Goal: Information Seeking & Learning: Learn about a topic

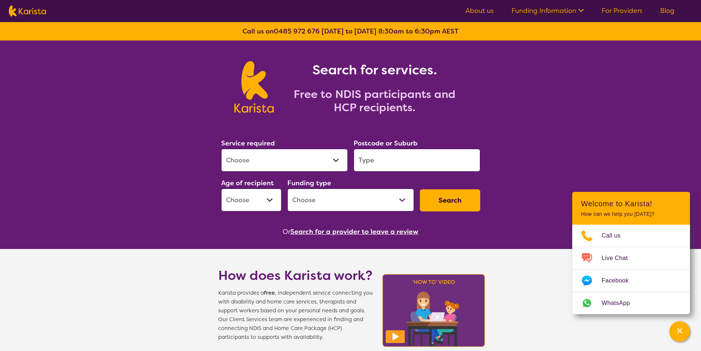
click at [272, 160] on select "Allied Health Assistant Assessment ([MEDICAL_DATA] or [MEDICAL_DATA]) Behaviour…" at bounding box center [284, 160] width 127 height 23
click at [221, 149] on select "Allied Health Assistant Assessment ([MEDICAL_DATA] or [MEDICAL_DATA]) Behaviour…" at bounding box center [284, 160] width 127 height 23
click at [268, 159] on select "Allied Health Assistant Assessment ([MEDICAL_DATA] or [MEDICAL_DATA]) Behaviour…" at bounding box center [284, 160] width 127 height 23
select select "[MEDICAL_DATA]"
click at [221, 149] on select "Allied Health Assistant Assessment ([MEDICAL_DATA] or [MEDICAL_DATA]) Behaviour…" at bounding box center [284, 160] width 127 height 23
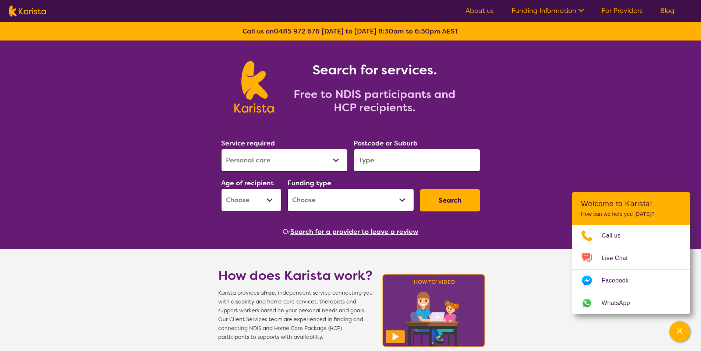
click at [399, 159] on input "search" at bounding box center [417, 160] width 127 height 23
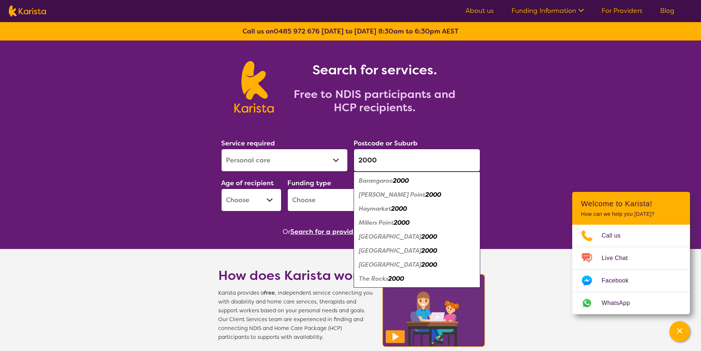
type input "2000"
click at [380, 250] on em "[GEOGRAPHIC_DATA]" at bounding box center [390, 251] width 63 height 8
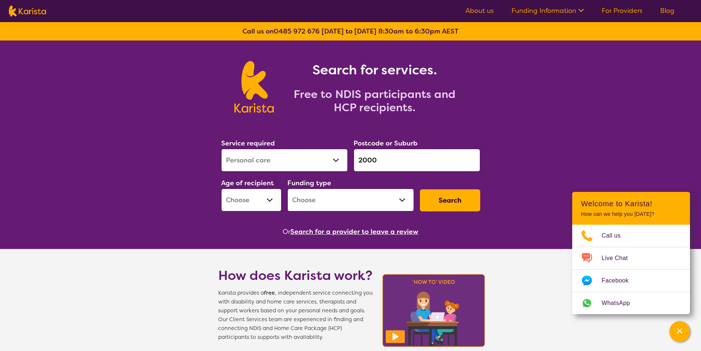
click at [240, 202] on select "Early Childhood - 0 to 9 Child - 10 to 11 Adolescent - 12 to 17 Adult - 18 to 6…" at bounding box center [251, 199] width 60 height 23
select select "AD"
click at [221, 188] on select "Early Childhood - 0 to 9 Child - 10 to 11 Adolescent - 12 to 17 Adult - 18 to 6…" at bounding box center [251, 199] width 60 height 23
click at [318, 205] on select "Home Care Package (HCP) National Disability Insurance Scheme (NDIS) I don't know" at bounding box center [350, 199] width 127 height 23
select select "NDIS"
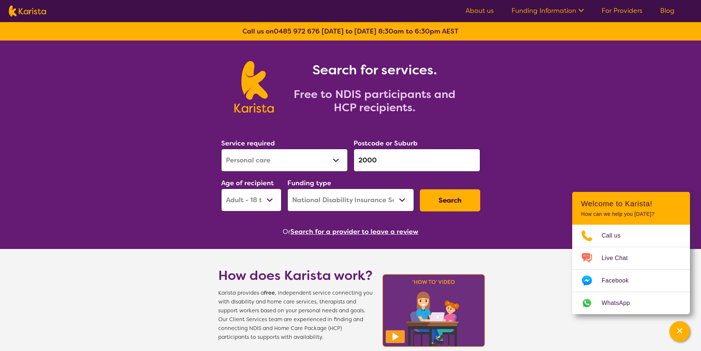
click at [287, 188] on select "Home Care Package (HCP) National Disability Insurance Scheme (NDIS) I don't know" at bounding box center [350, 199] width 127 height 23
click at [445, 204] on button "Search" at bounding box center [450, 200] width 60 height 22
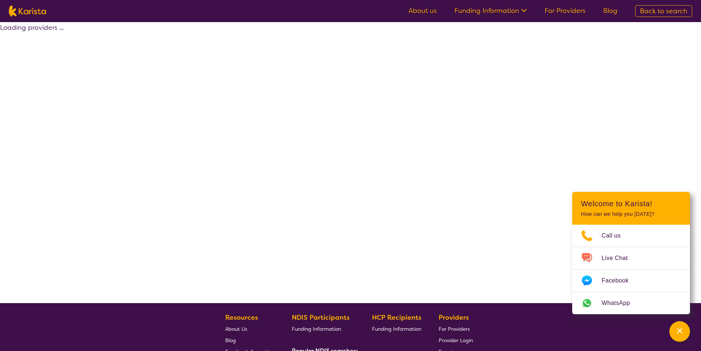
select select "by_score"
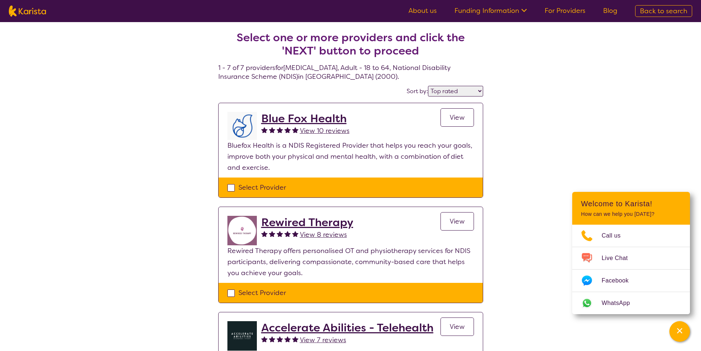
click at [450, 123] on link "View" at bounding box center [456, 117] width 33 height 18
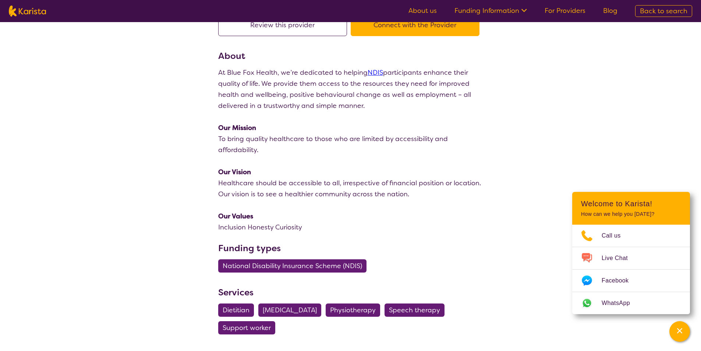
scroll to position [147, 0]
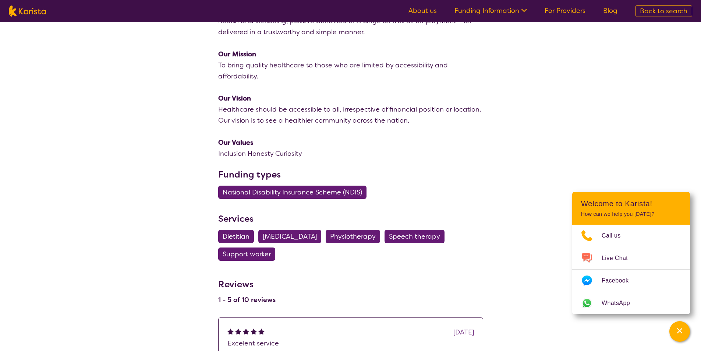
click at [310, 237] on span "[MEDICAL_DATA]" at bounding box center [290, 236] width 54 height 13
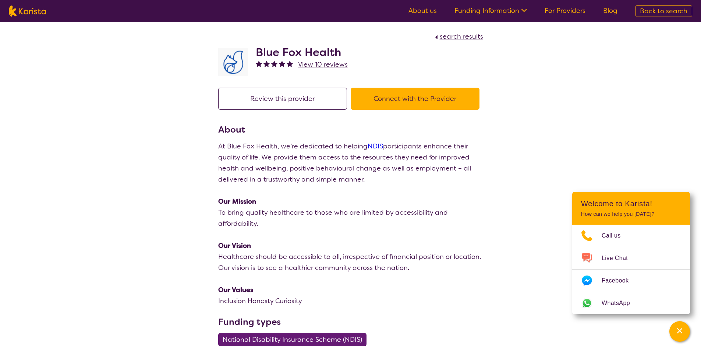
select select "[MEDICAL_DATA]"
select select "AD"
select select "NDIS"
select select "[MEDICAL_DATA]"
select select "AD"
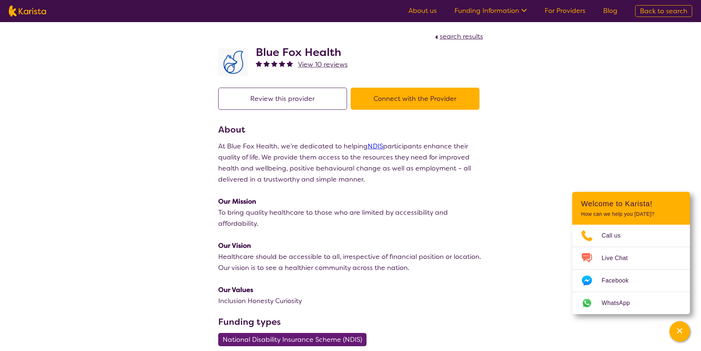
select select "NDIS"
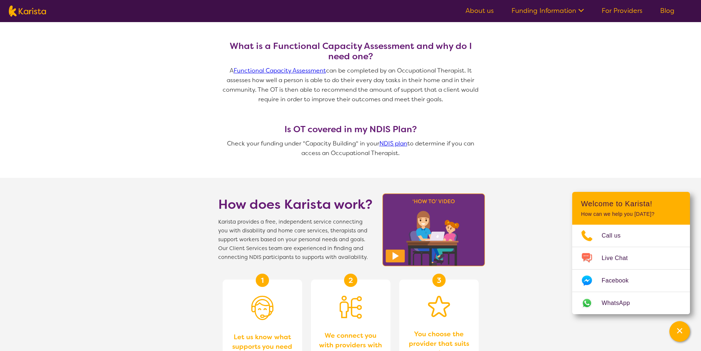
scroll to position [368, 0]
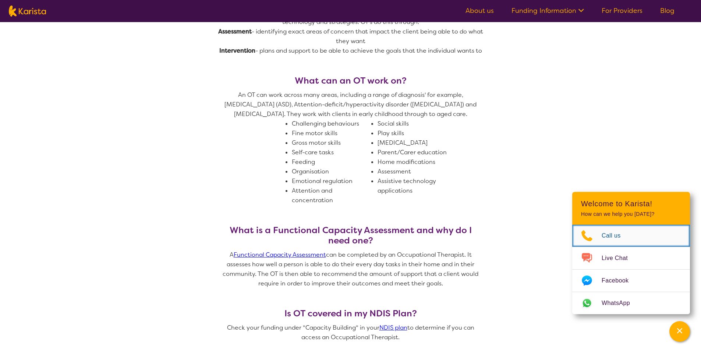
click at [601, 240] on icon "Choose channel" at bounding box center [586, 236] width 29 height 12
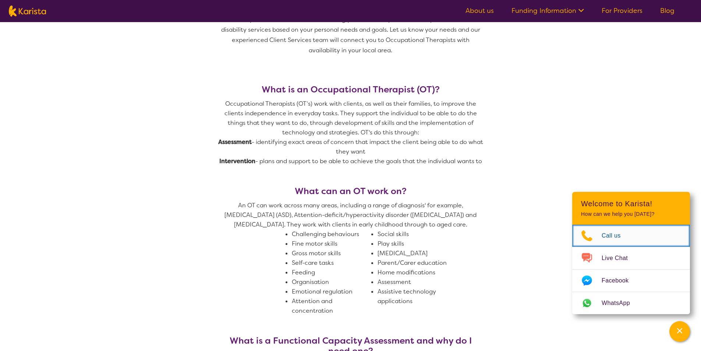
click at [609, 240] on span "Call us" at bounding box center [616, 235] width 28 height 11
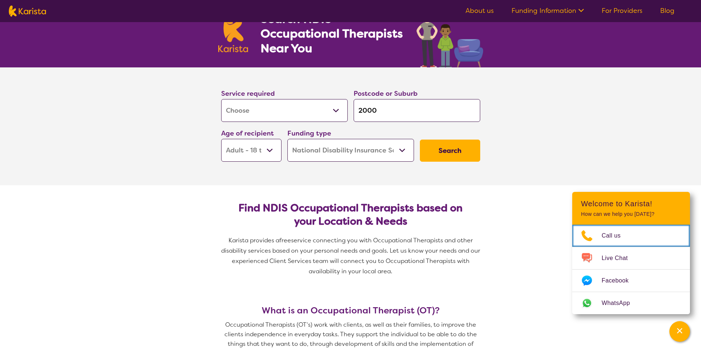
scroll to position [0, 0]
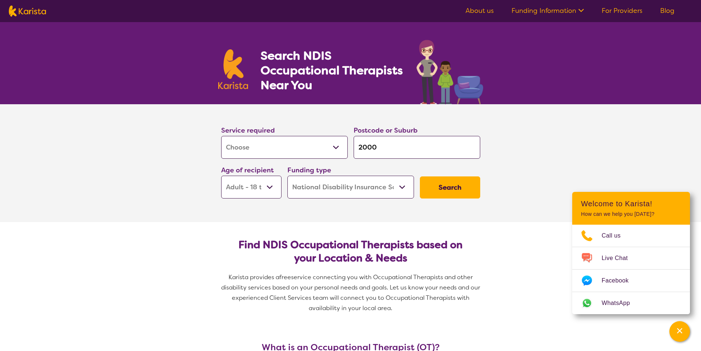
click at [596, 211] on p "How can we help you [DATE]?" at bounding box center [631, 214] width 100 height 6
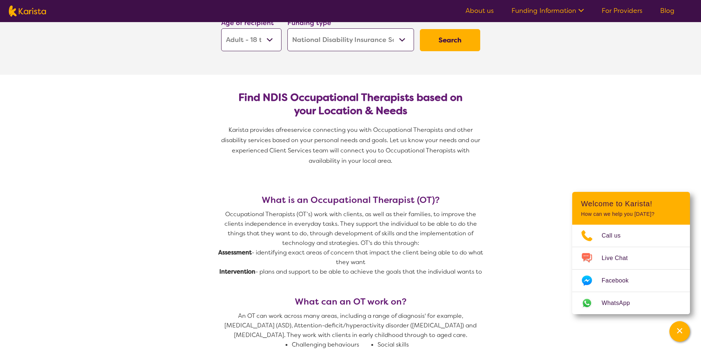
scroll to position [37, 0]
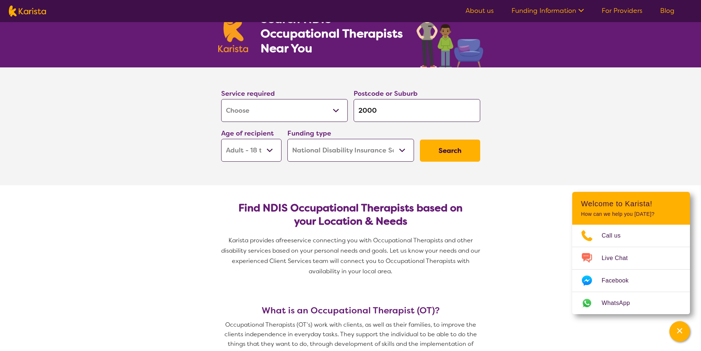
click at [389, 112] on input "2000" at bounding box center [417, 110] width 127 height 23
type input "200"
type input "20"
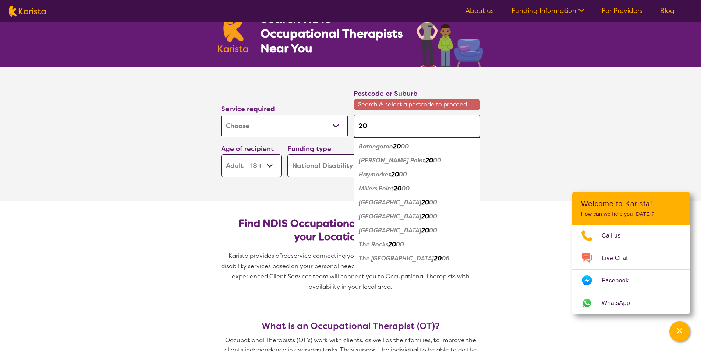
type input "2"
type input "23"
type input "234"
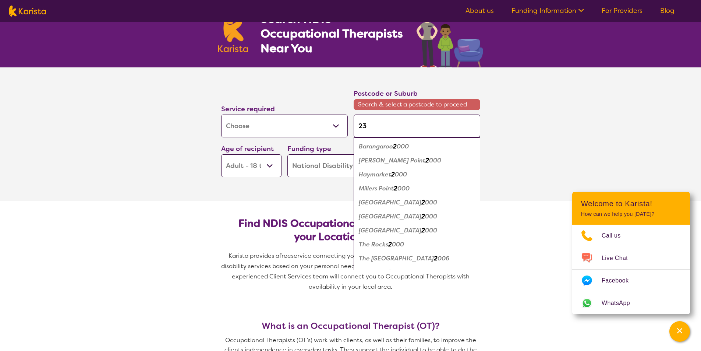
type input "234"
type input "2340"
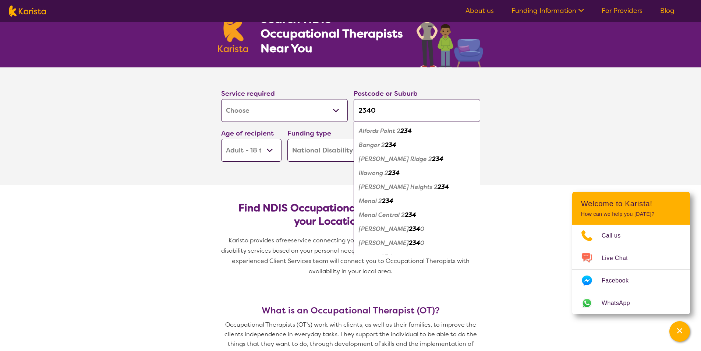
click button "Search" at bounding box center [450, 150] width 60 height 22
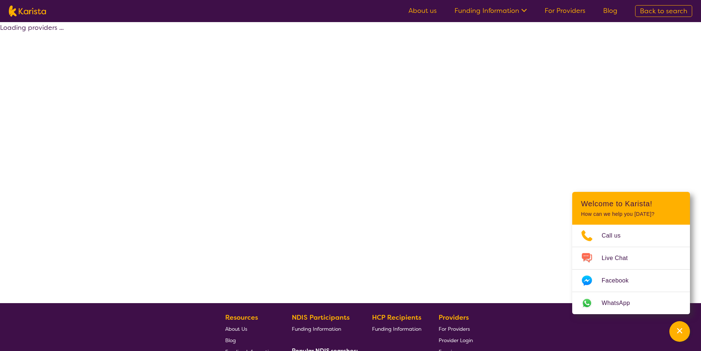
select select "by_score"
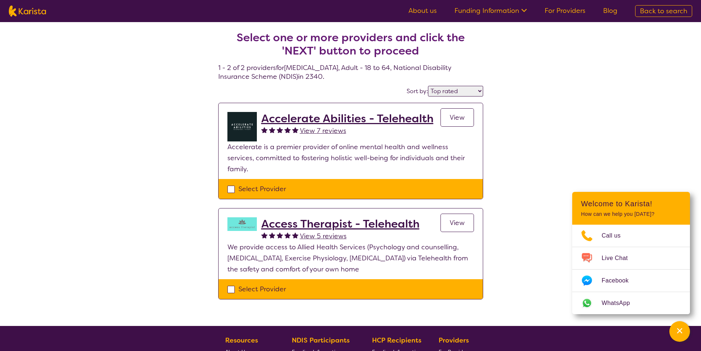
click at [501, 11] on link "Funding Information" at bounding box center [490, 10] width 72 height 9
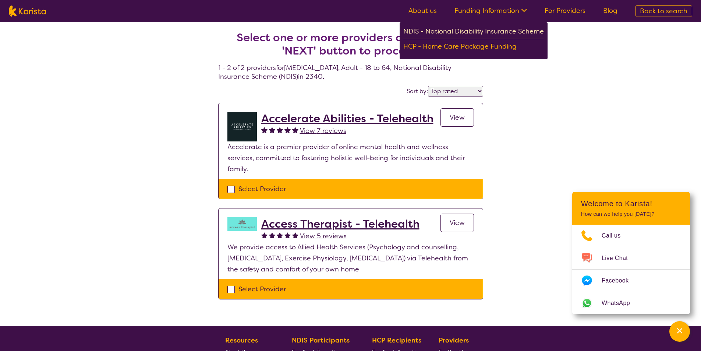
click at [495, 32] on div "NDIS - National Disability Insurance Scheme" at bounding box center [473, 32] width 141 height 13
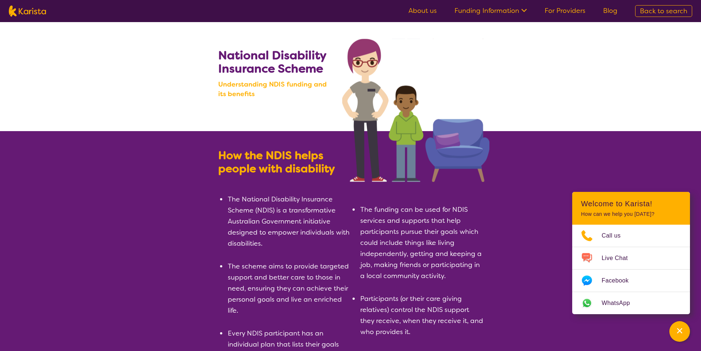
click at [423, 14] on link "About us" at bounding box center [422, 10] width 28 height 9
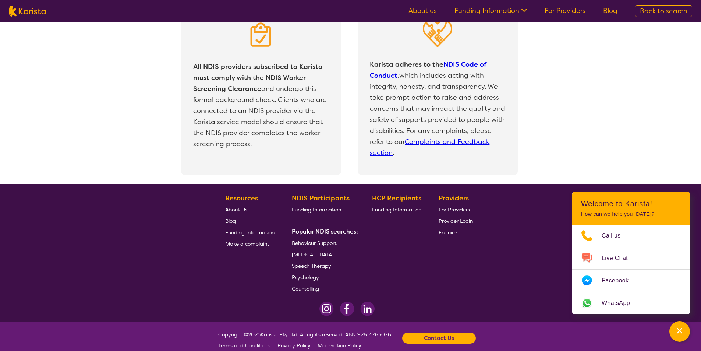
scroll to position [1556, 0]
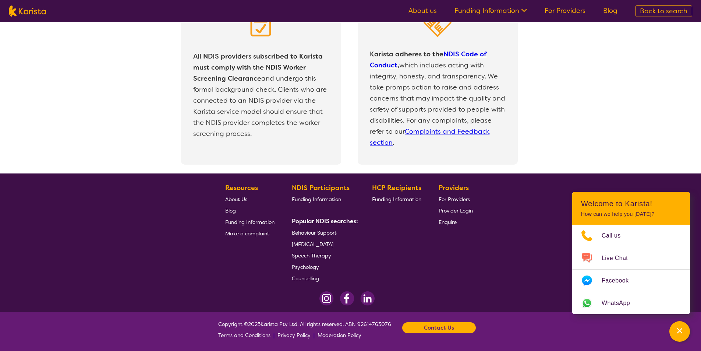
click at [434, 330] on b "Contact Us" at bounding box center [439, 327] width 30 height 11
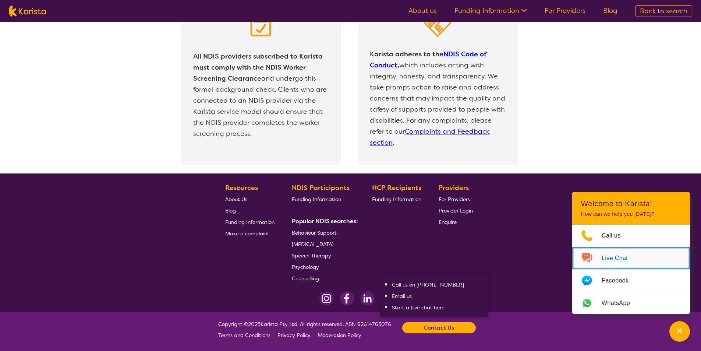
click at [637, 258] on span "Live Chat" at bounding box center [619, 257] width 35 height 11
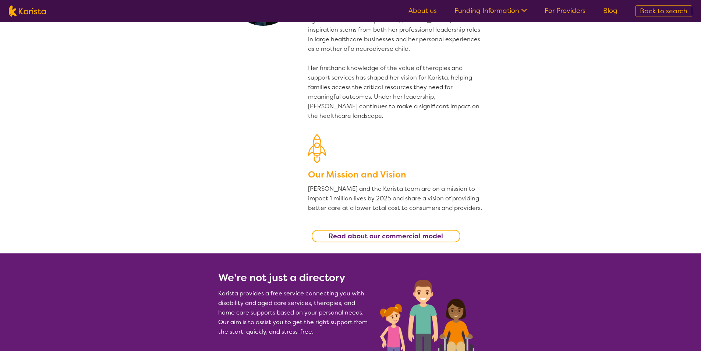
scroll to position [0, 0]
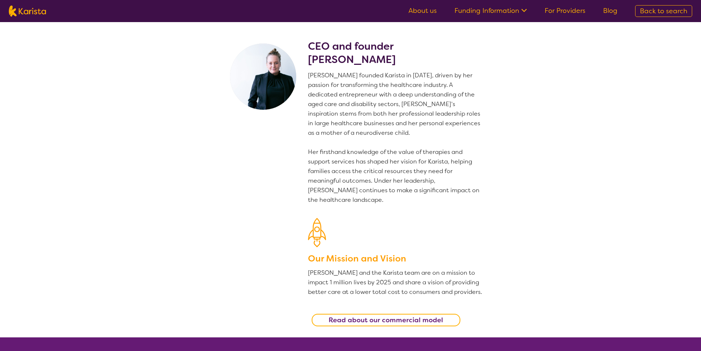
click at [644, 11] on span "Back to search" at bounding box center [663, 11] width 47 height 9
select select "[MEDICAL_DATA]"
select select "AD"
select select "NDIS"
select select "[MEDICAL_DATA]"
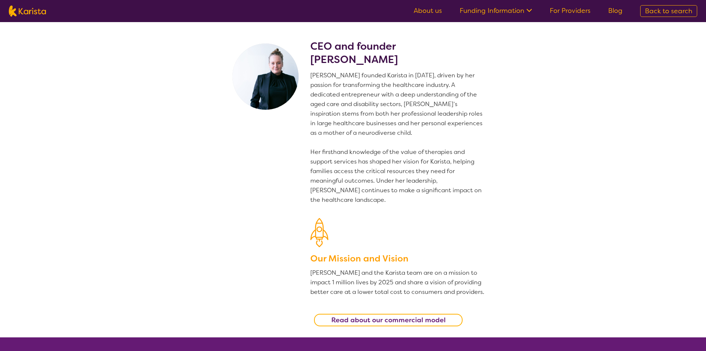
select select "AD"
select select "NDIS"
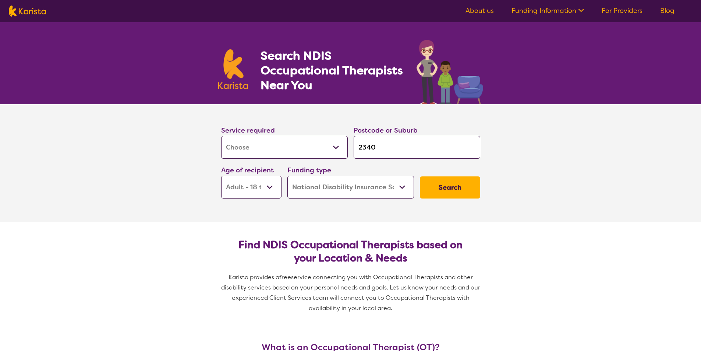
click at [311, 149] on select "Allied Health Assistant Assessment ([MEDICAL_DATA] or [MEDICAL_DATA]) Behaviour…" at bounding box center [284, 147] width 127 height 23
click at [333, 149] on select "Allied Health Assistant Assessment ([MEDICAL_DATA] or [MEDICAL_DATA]) Behaviour…" at bounding box center [284, 147] width 127 height 23
select select
click at [221, 136] on select "Allied Health Assistant Assessment ([MEDICAL_DATA] or [MEDICAL_DATA]) Behaviour…" at bounding box center [284, 147] width 127 height 23
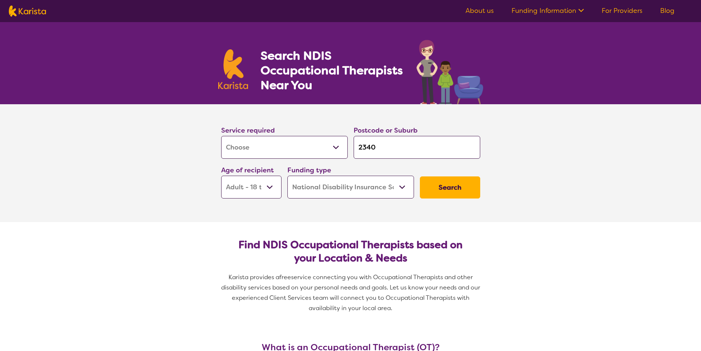
select select
click at [387, 150] on input "2340" at bounding box center [417, 147] width 127 height 23
type input "234"
type input "23"
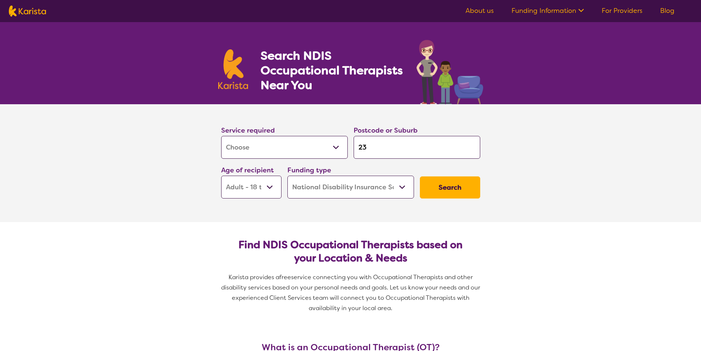
type input "23"
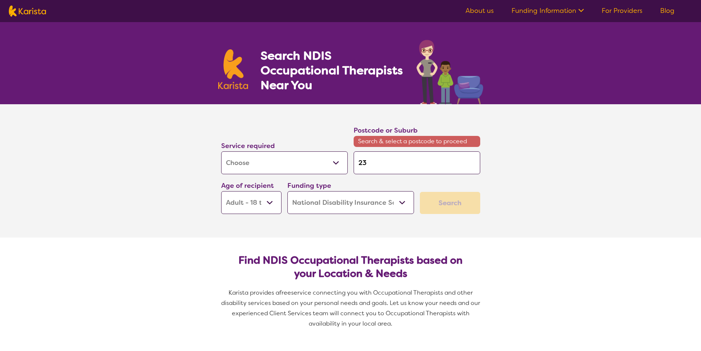
type input "2"
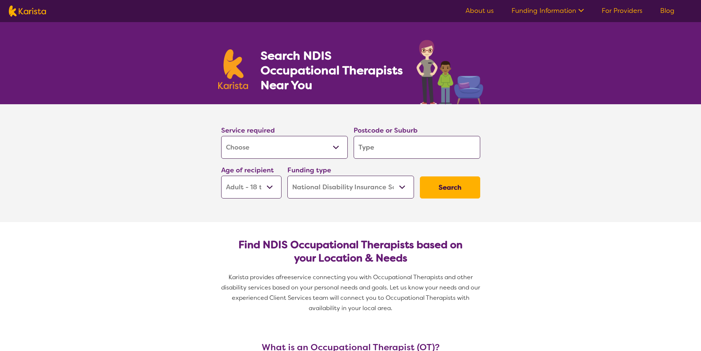
click at [400, 188] on select "Home Care Package (HCP) National Disability Insurance Scheme (NDIS) I don't know" at bounding box center [350, 187] width 127 height 23
select select
click at [287, 176] on select "Home Care Package (HCP) National Disability Insurance Scheme (NDIS) I don't know" at bounding box center [350, 187] width 127 height 23
select select
click at [271, 188] on select "Early Childhood - 0 to 9 Child - 10 to 11 Adolescent - 12 to 17 Adult - 18 to 6…" at bounding box center [251, 187] width 60 height 23
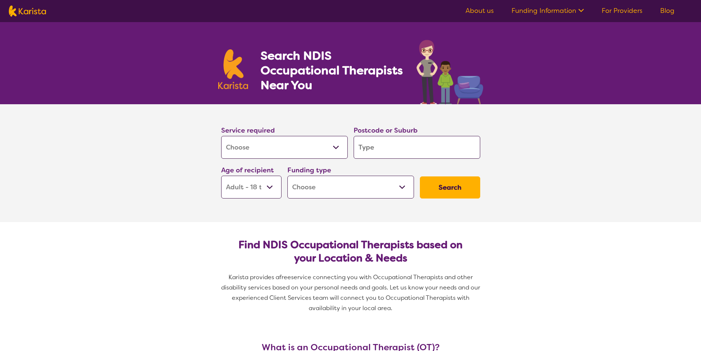
select select
click at [221, 176] on select "Early Childhood - 0 to 9 Child - 10 to 11 Adolescent - 12 to 17 Adult - 18 to 6…" at bounding box center [251, 187] width 60 height 23
select select
click at [144, 201] on section "Service required Allied Health Assistant Assessment (ADHD or Autism) Behaviour …" at bounding box center [350, 163] width 701 height 118
